Goal: Information Seeking & Learning: Compare options

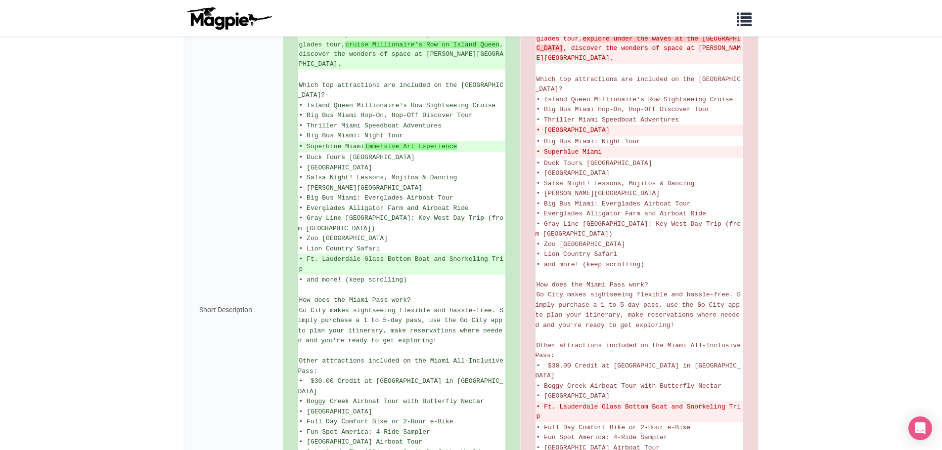
scroll to position [253, 0]
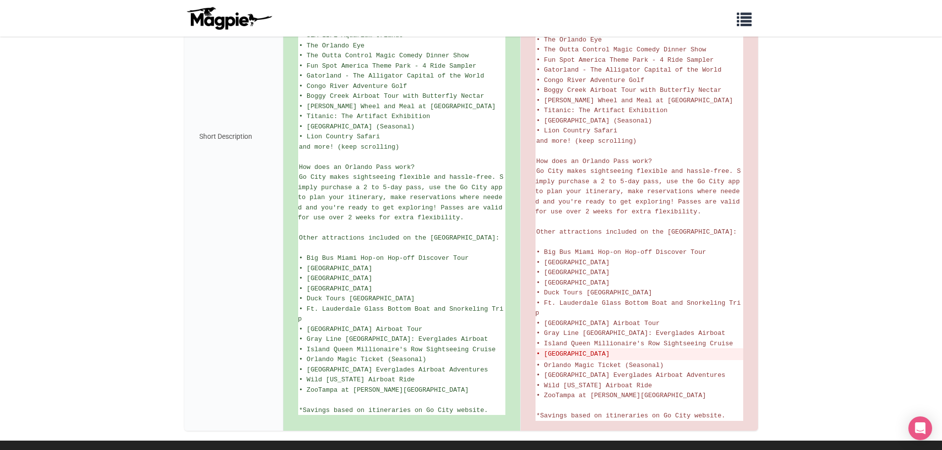
scroll to position [438, 0]
